Goal: Information Seeking & Learning: Learn about a topic

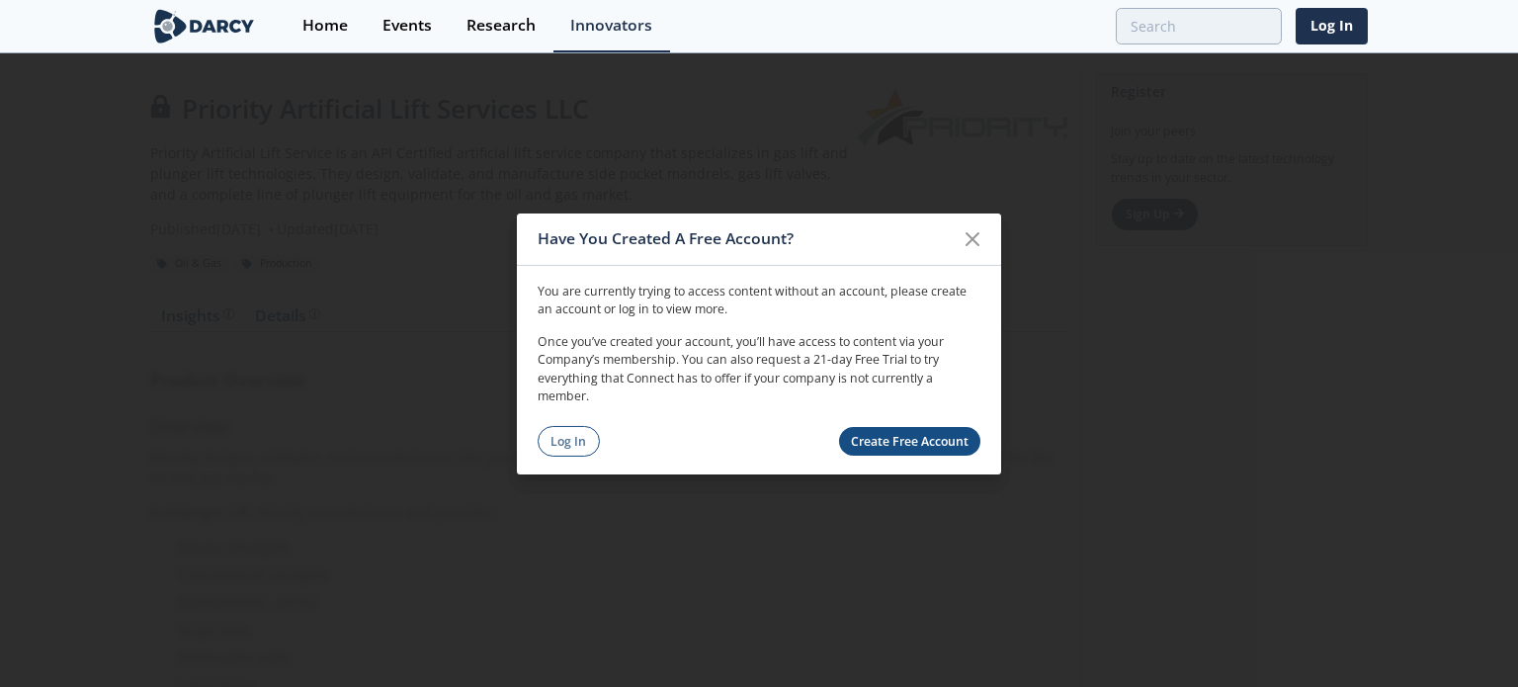
click at [971, 249] on icon at bounding box center [973, 238] width 24 height 24
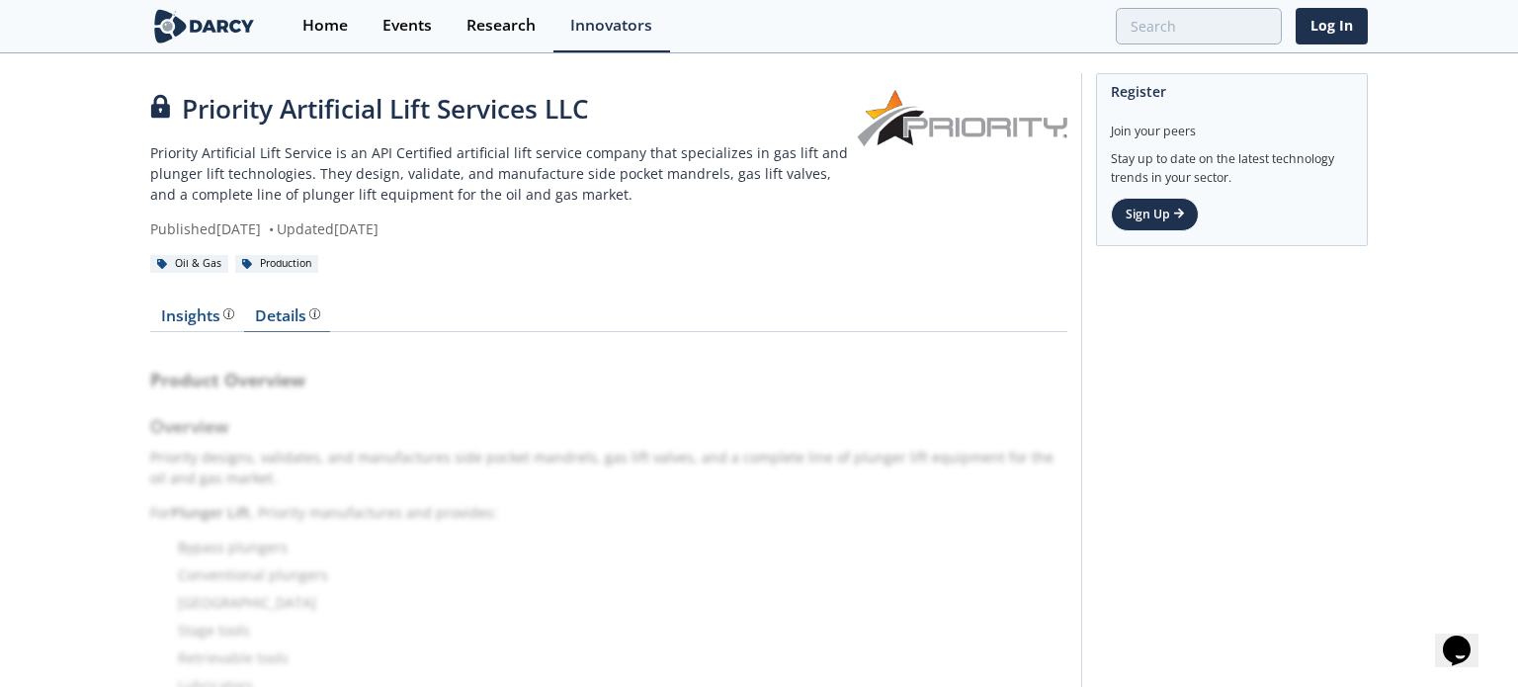
click at [273, 308] on div "Details" at bounding box center [287, 316] width 65 height 16
click at [188, 311] on div "Insights" at bounding box center [197, 316] width 73 height 16
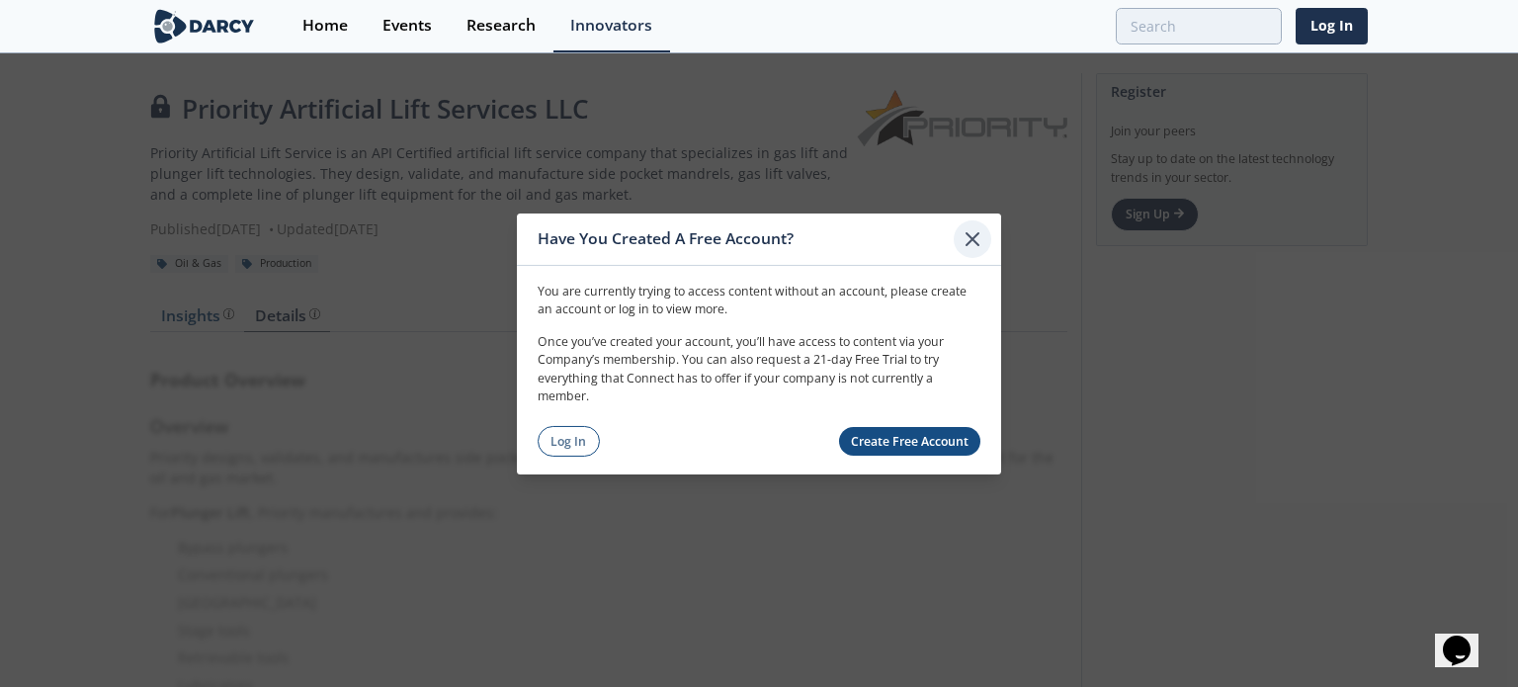
click at [973, 240] on icon at bounding box center [973, 238] width 12 height 12
